Goal: Check status: Check status

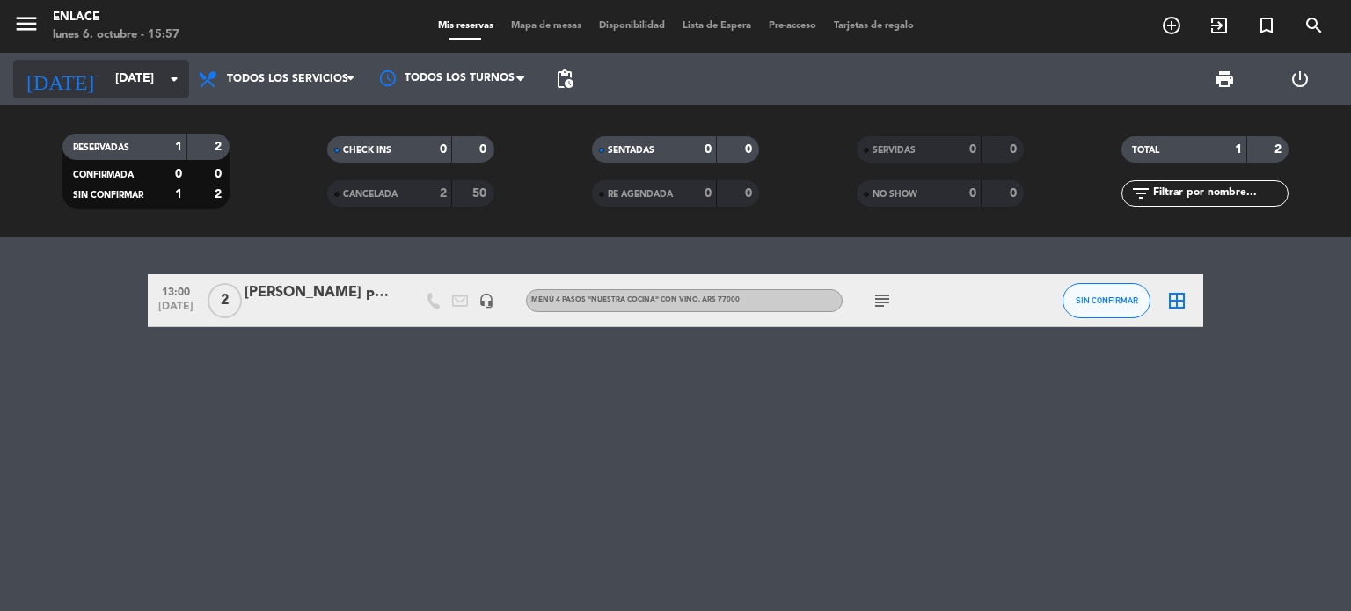
click at [178, 90] on input "[DATE]" at bounding box center [189, 79] width 167 height 32
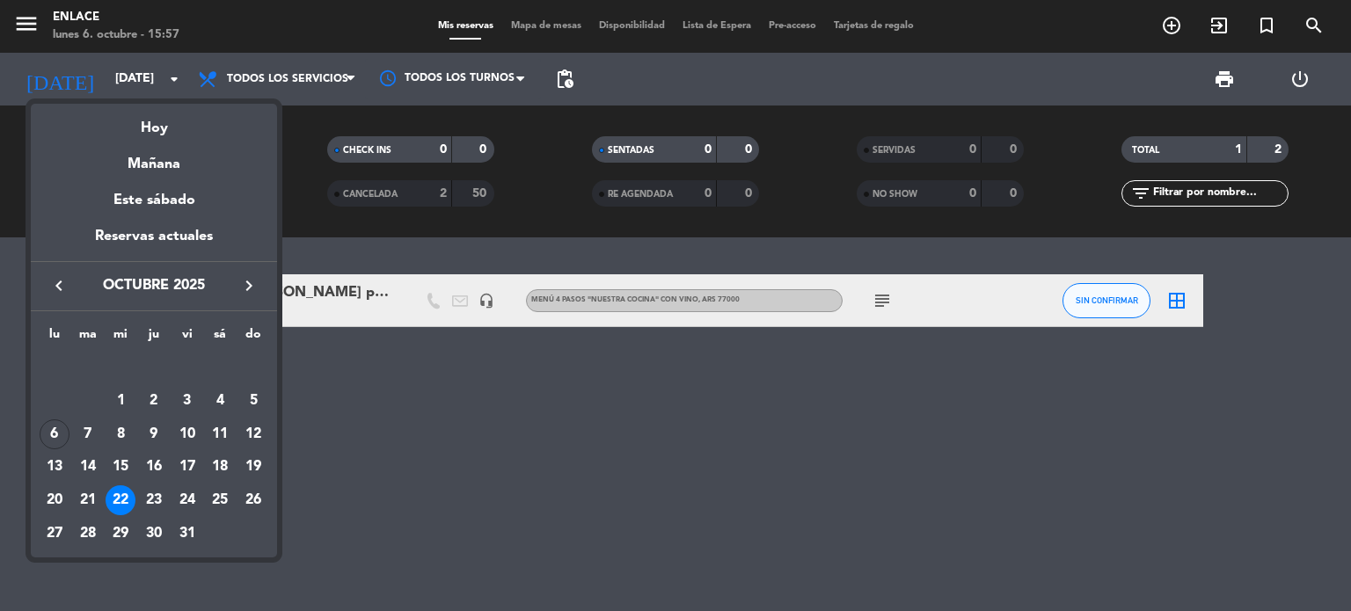
click at [222, 404] on div "4" at bounding box center [220, 401] width 30 height 30
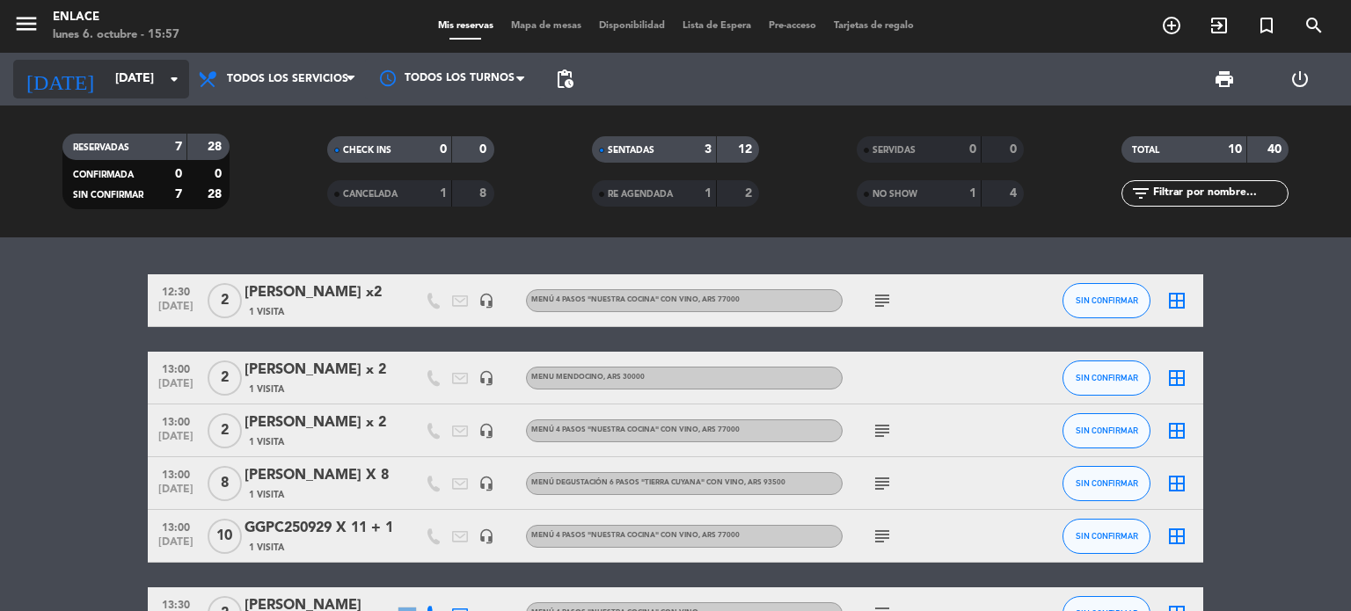
click at [174, 66] on input "[DATE]" at bounding box center [189, 79] width 167 height 32
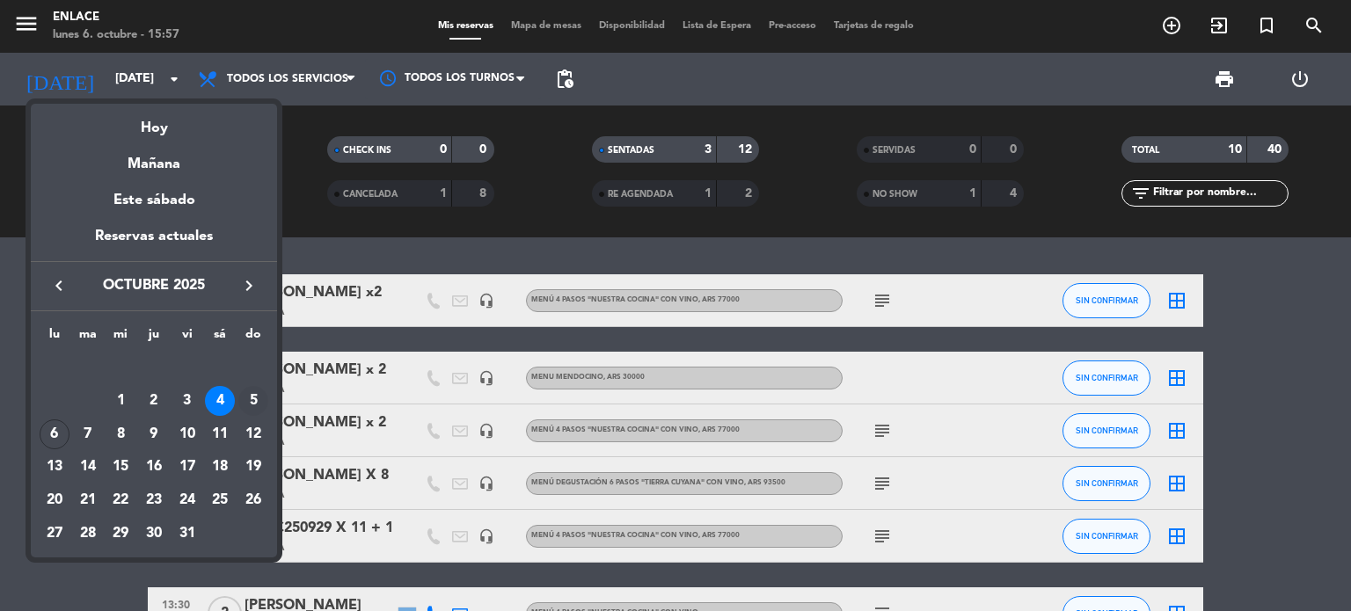
click at [255, 399] on div "5" at bounding box center [253, 401] width 30 height 30
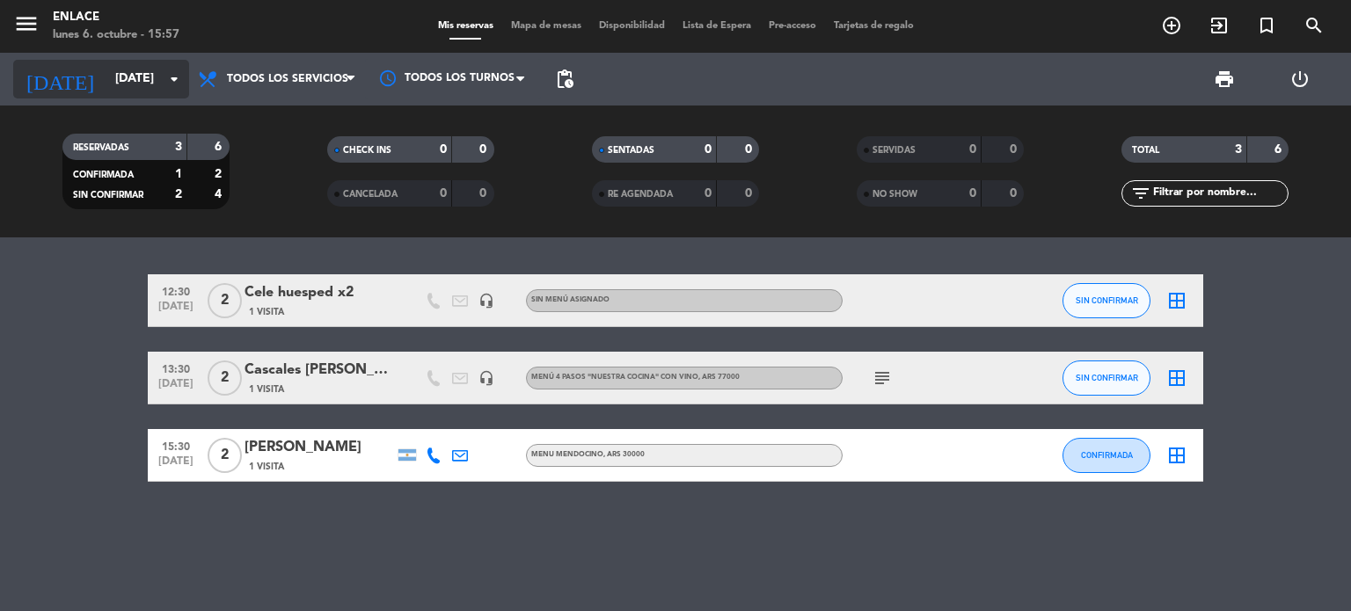
click at [172, 69] on icon "arrow_drop_down" at bounding box center [174, 79] width 21 height 21
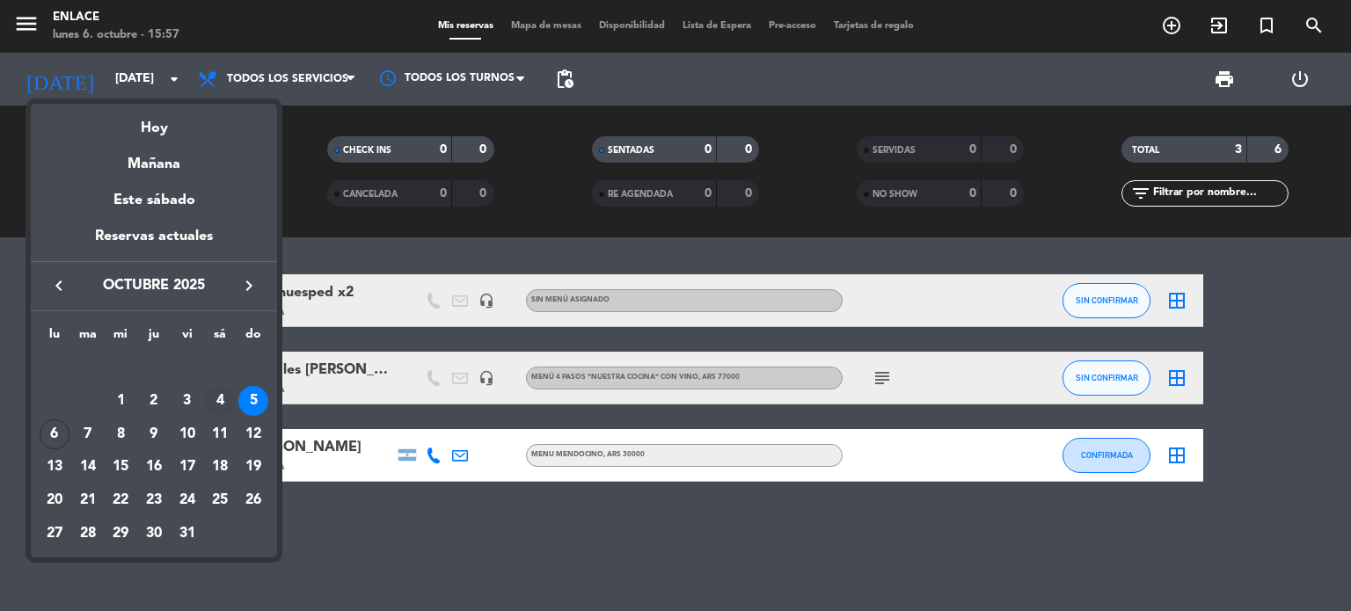
click at [222, 397] on div "4" at bounding box center [220, 401] width 30 height 30
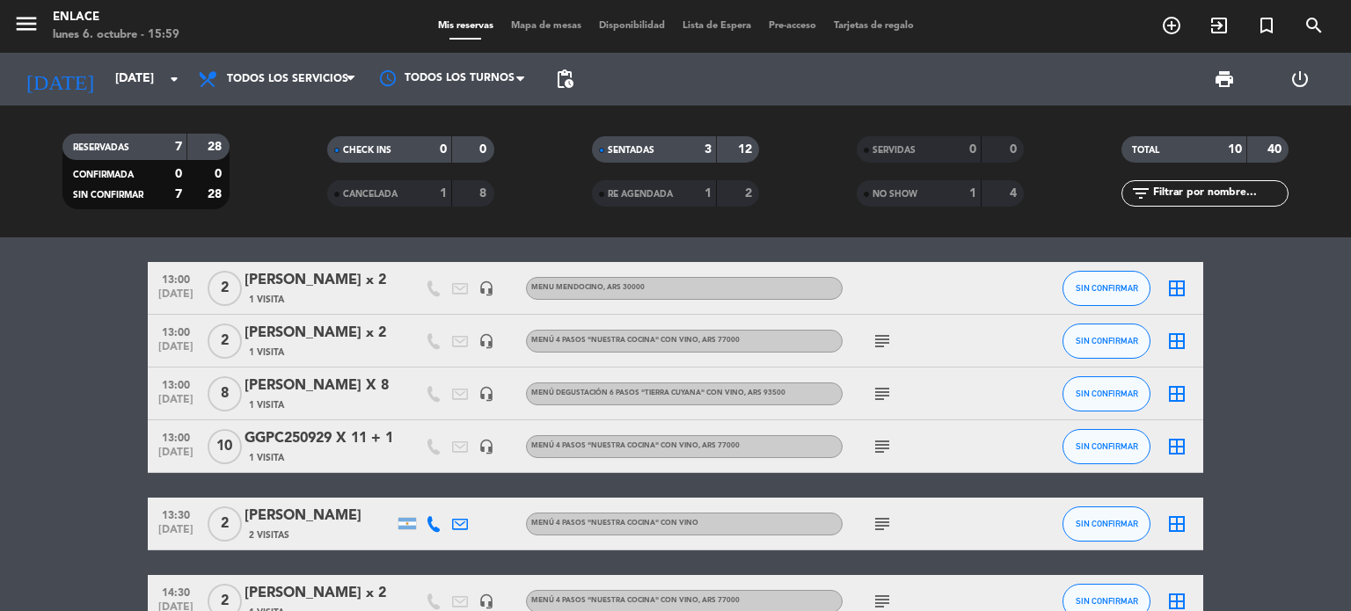
scroll to position [88, 0]
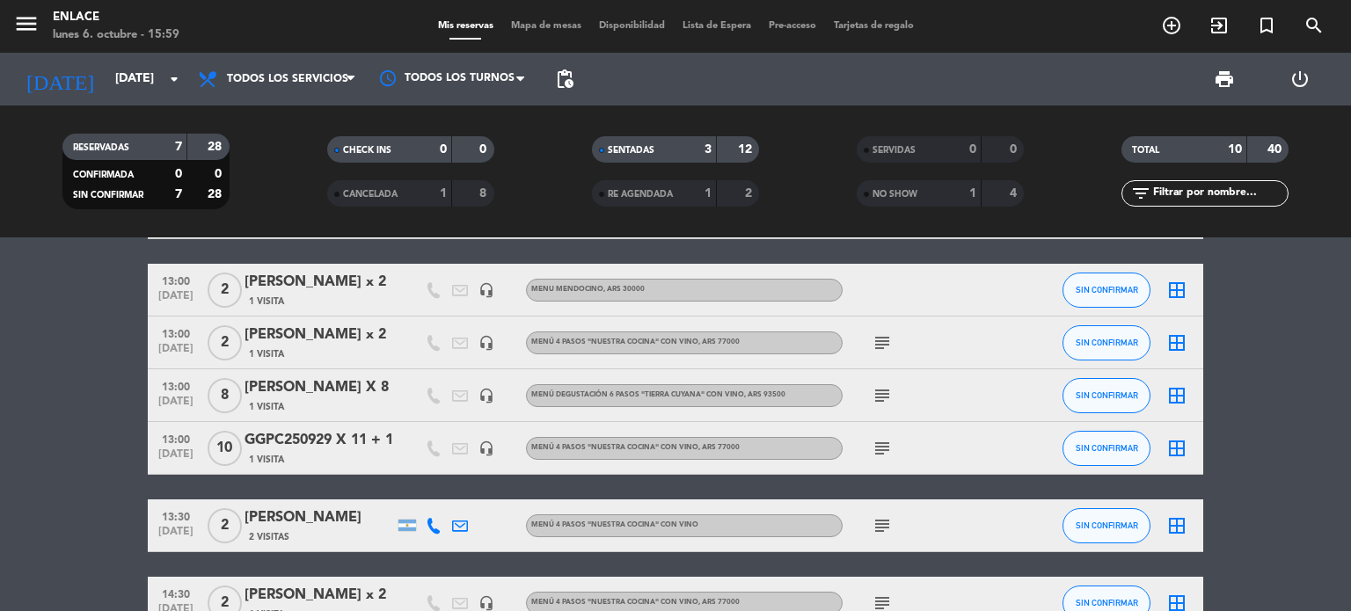
click at [888, 348] on icon "subject" at bounding box center [881, 342] width 21 height 21
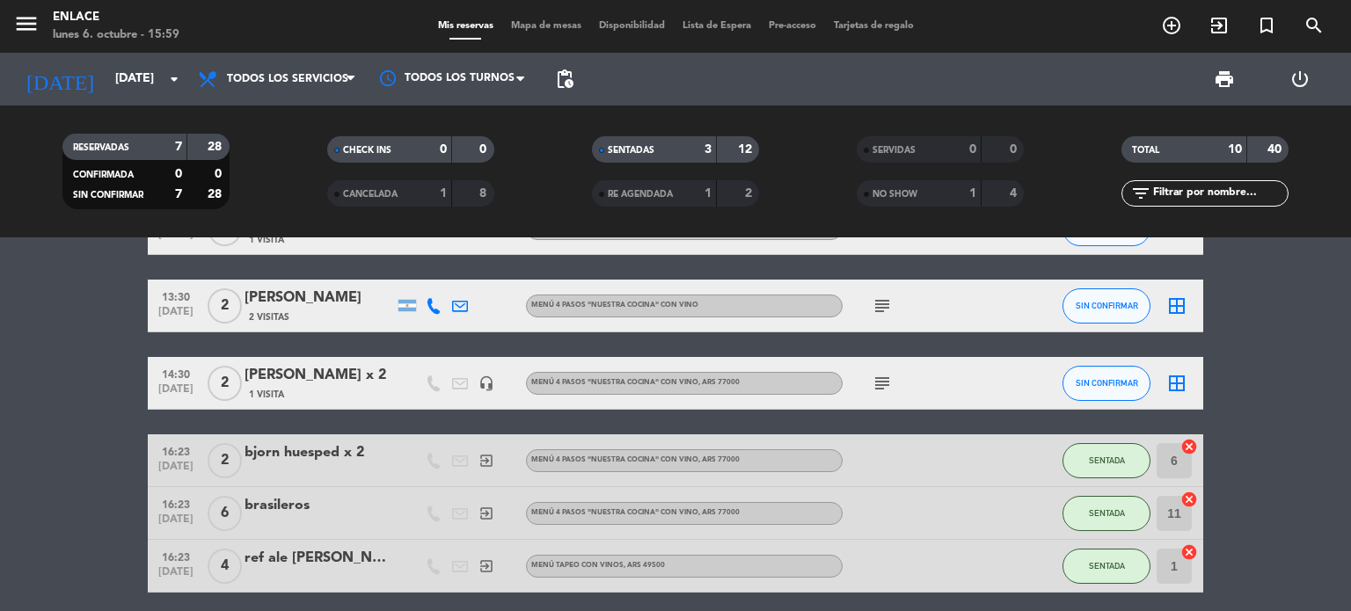
scroll to position [288, 0]
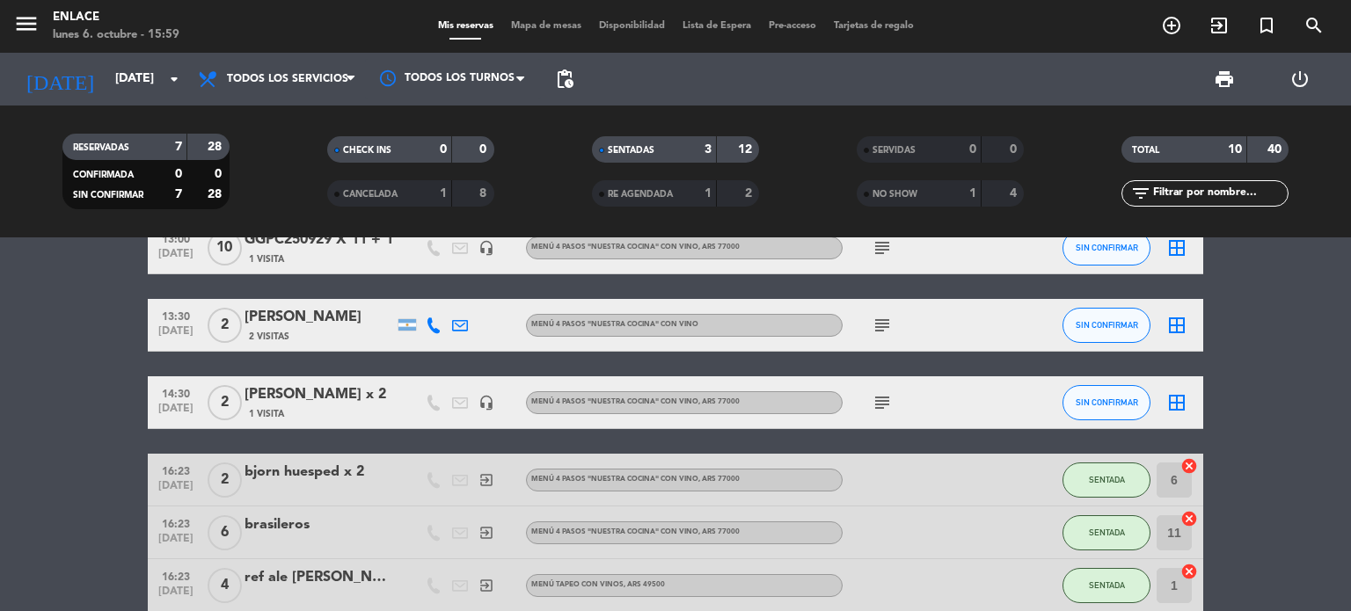
click at [887, 399] on icon "subject" at bounding box center [881, 402] width 21 height 21
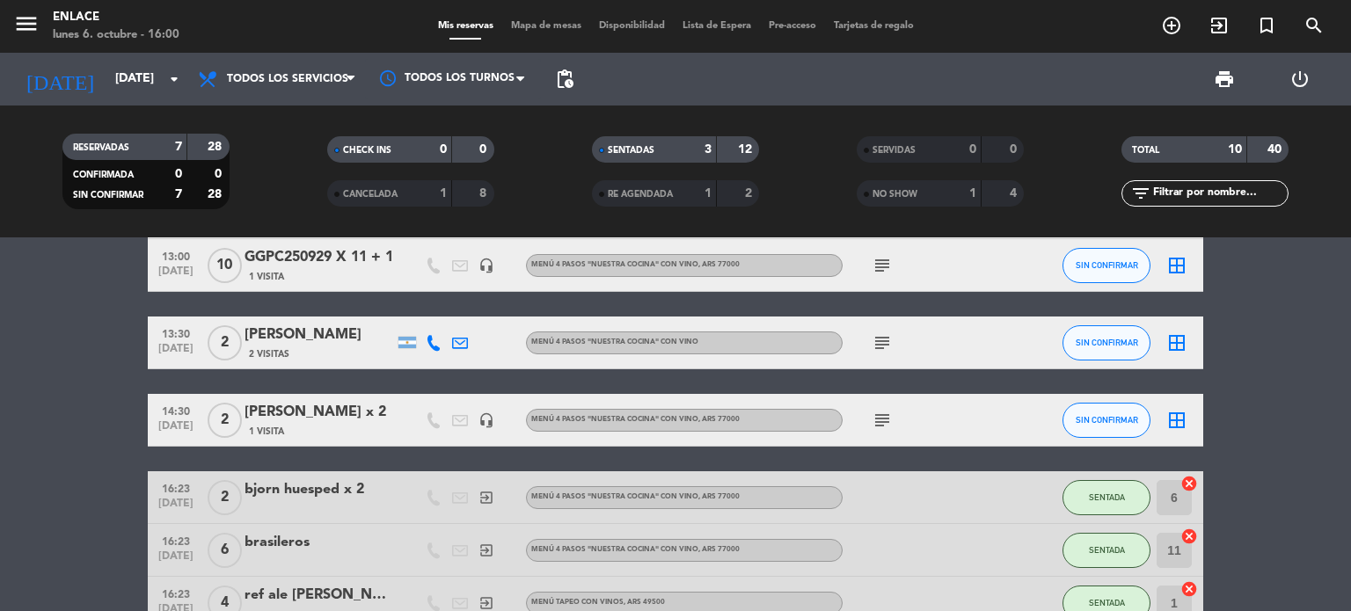
scroll to position [352, 0]
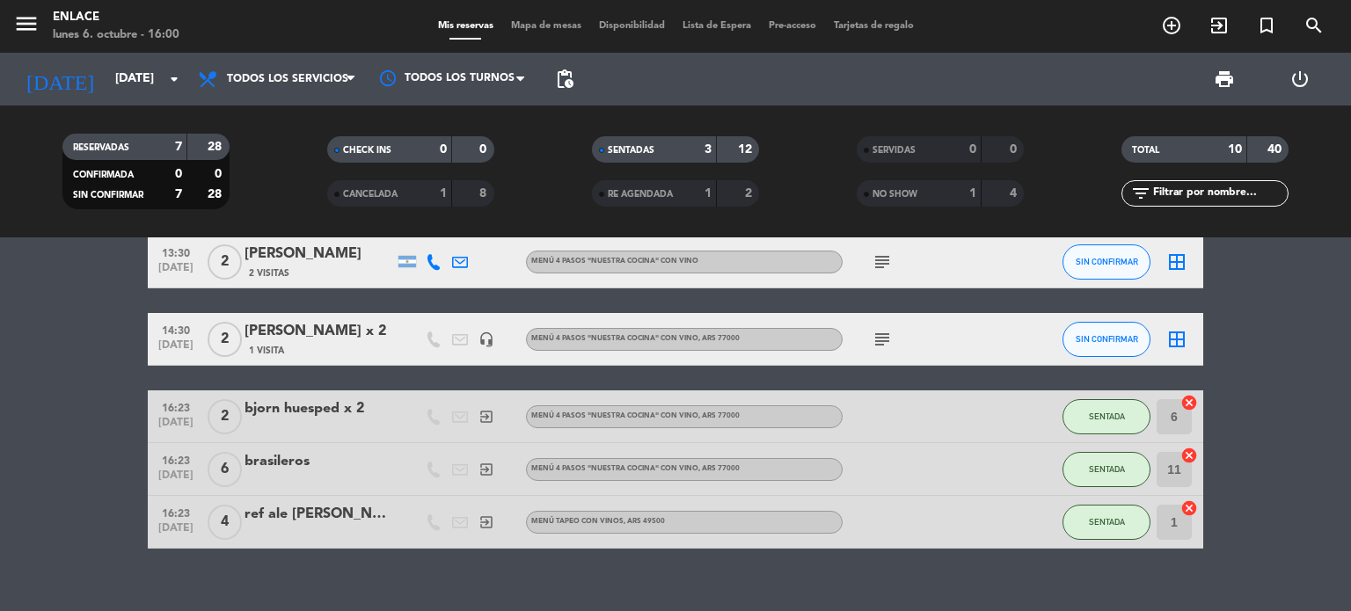
click at [490, 417] on icon "exit_to_app" at bounding box center [486, 417] width 16 height 16
click at [490, 466] on icon "exit_to_app" at bounding box center [486, 470] width 16 height 16
click at [490, 523] on icon "exit_to_app" at bounding box center [486, 522] width 16 height 16
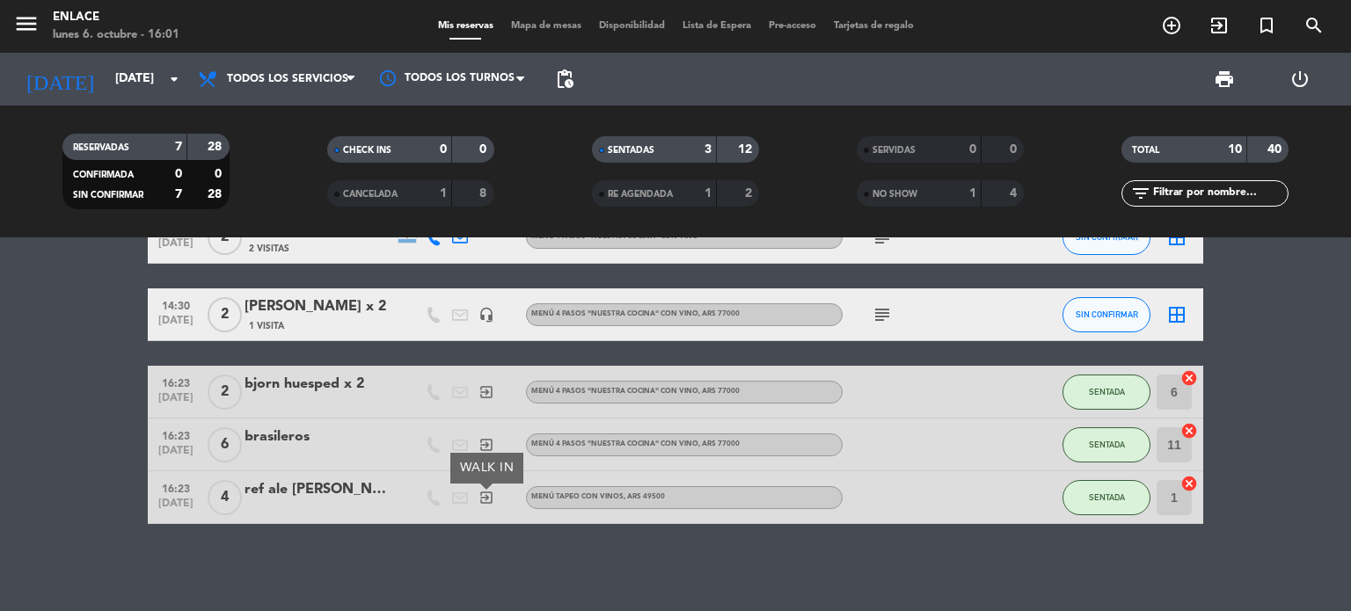
click at [620, 530] on div "12:30 [DATE] 2 [PERSON_NAME] x2 1 Visita headset_mic Menú 4 pasos "NUESTRA COCI…" at bounding box center [675, 424] width 1351 height 374
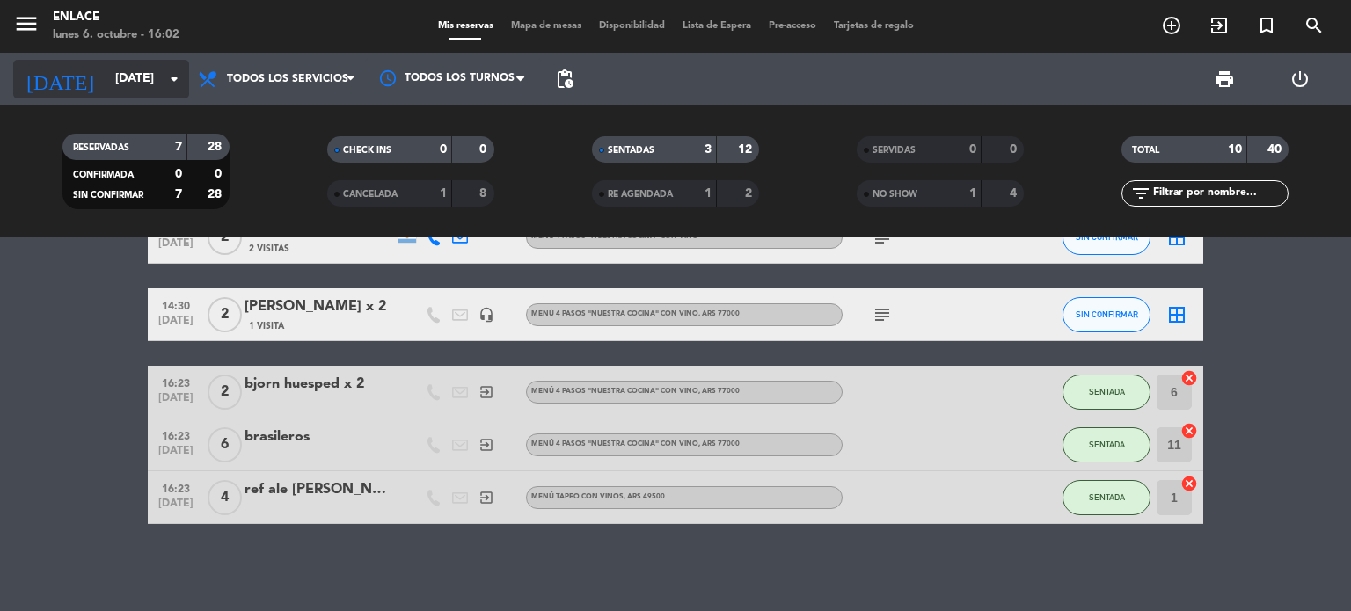
click at [178, 91] on input "[DATE]" at bounding box center [189, 79] width 167 height 32
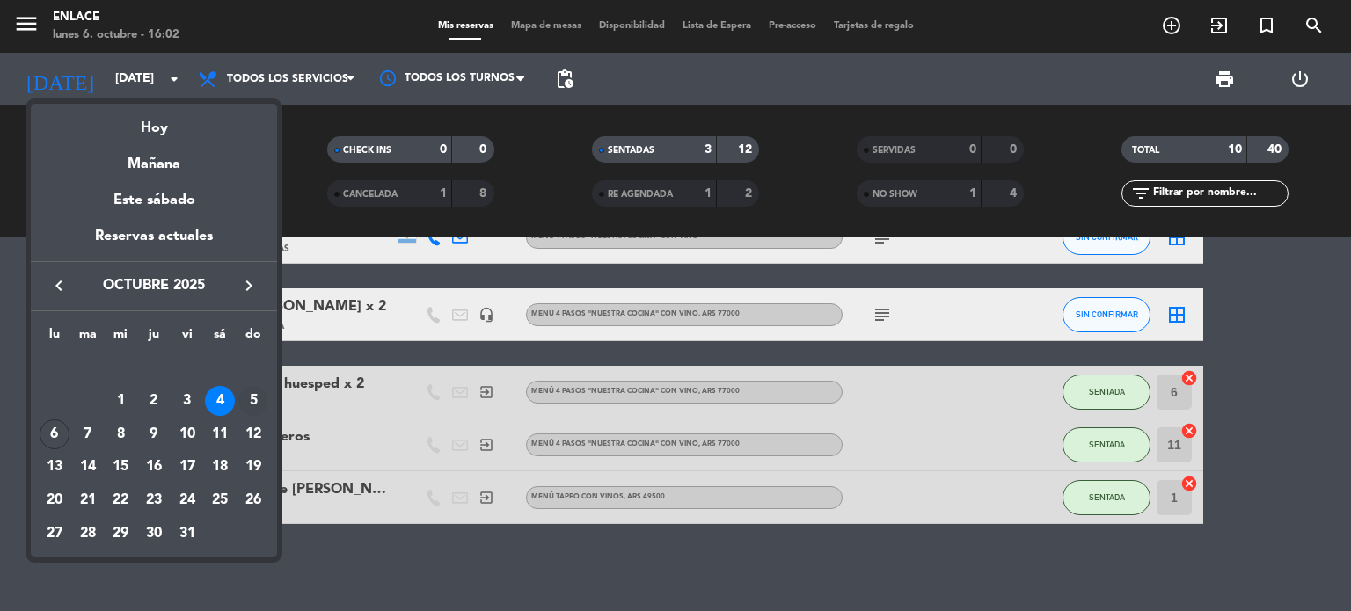
click at [257, 404] on div "5" at bounding box center [253, 401] width 30 height 30
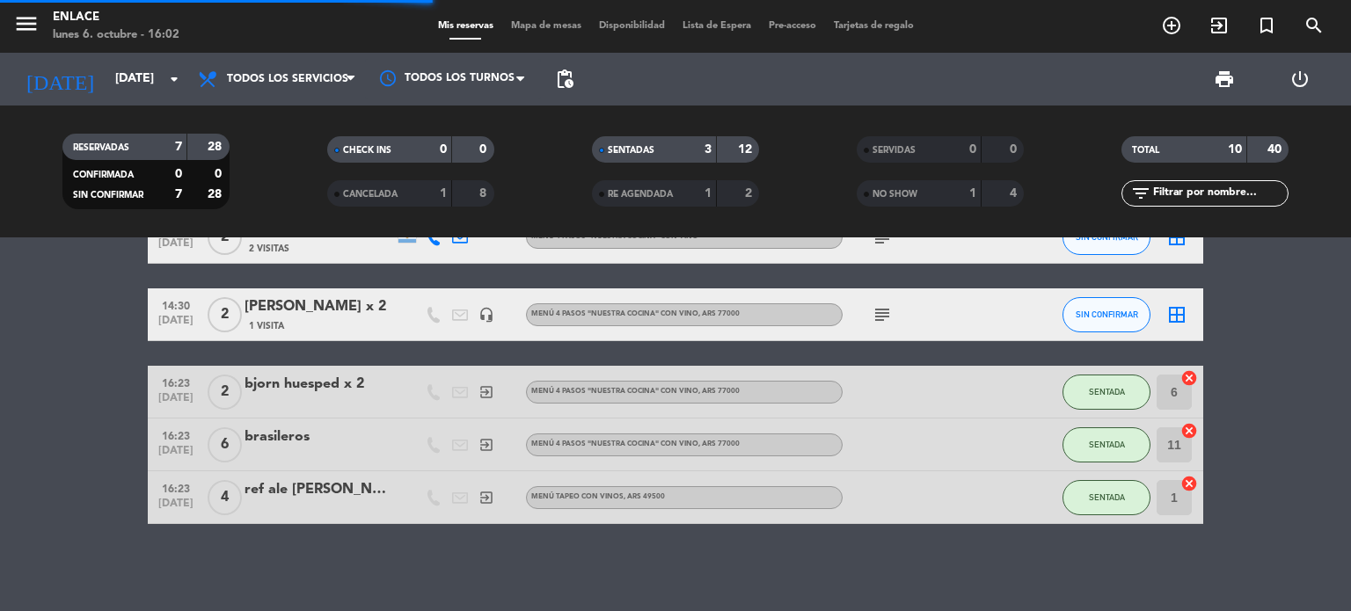
scroll to position [0, 0]
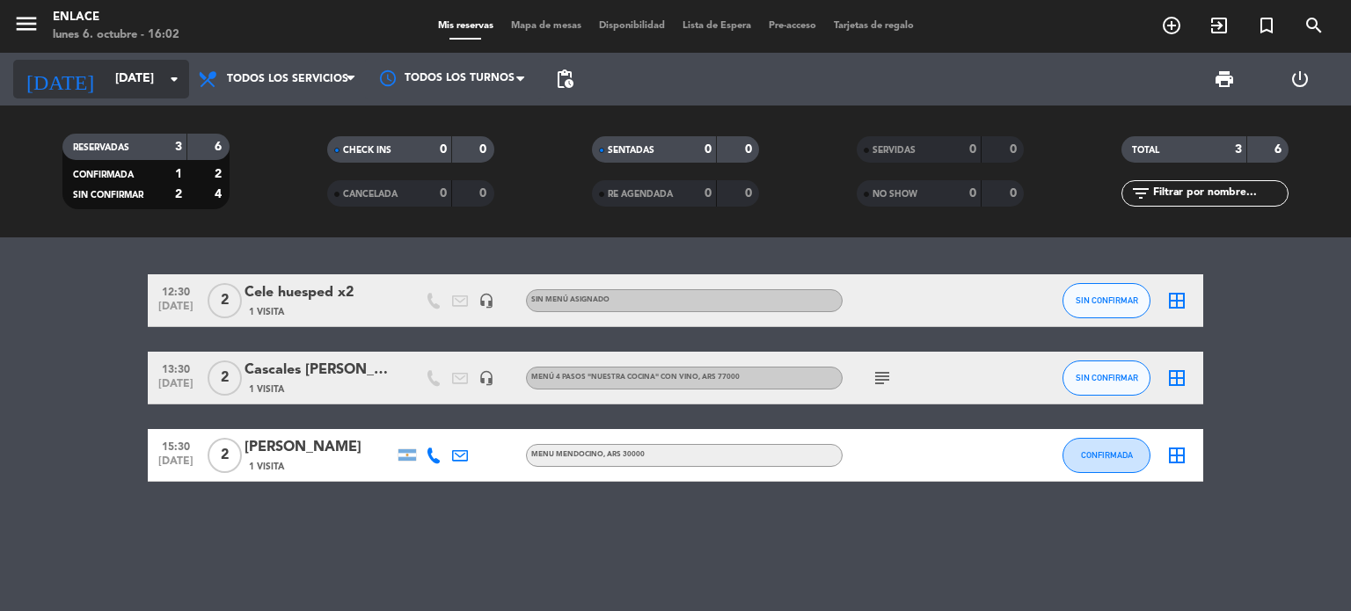
click at [185, 76] on input "[DATE]" at bounding box center [189, 79] width 167 height 32
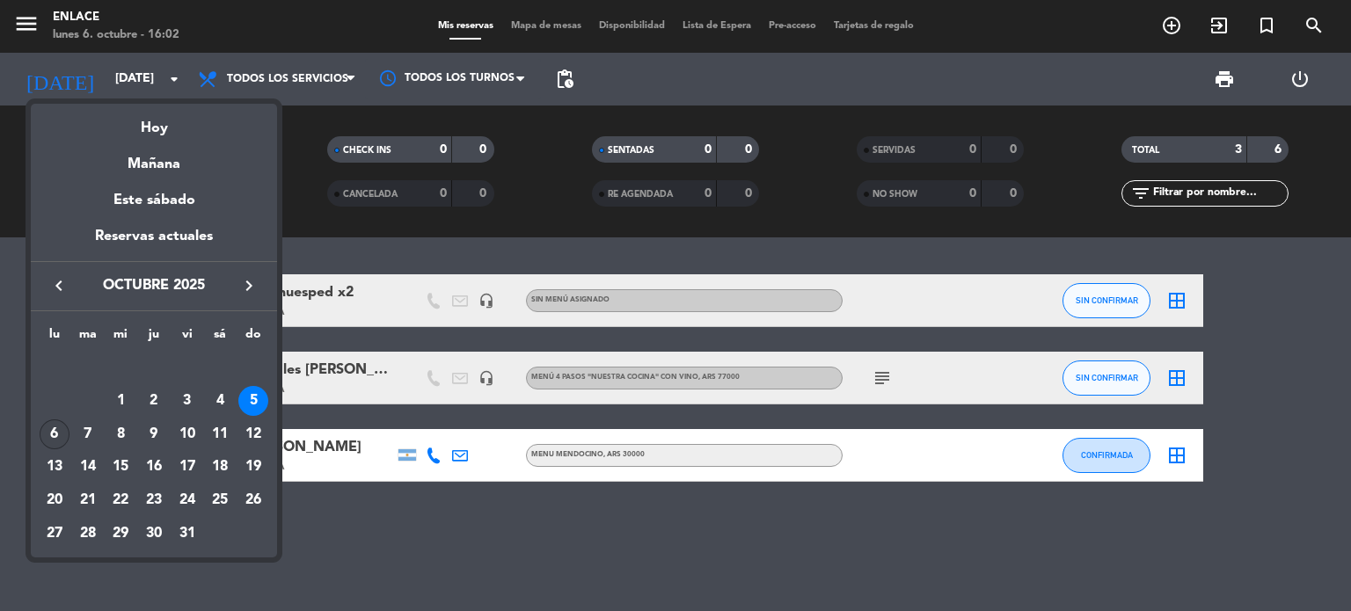
click at [56, 440] on div "6" at bounding box center [55, 434] width 30 height 30
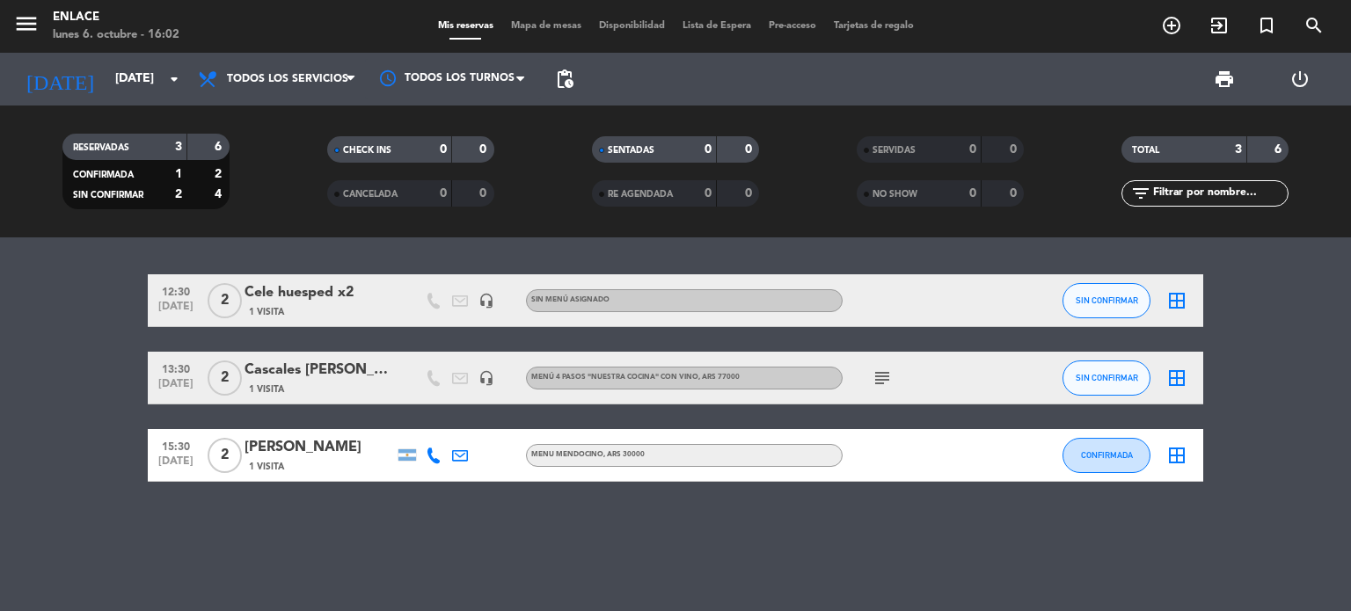
type input "[DATE]"
